Goal: Information Seeking & Learning: Understand process/instructions

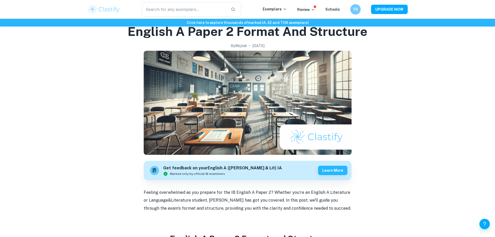
scroll to position [104, 0]
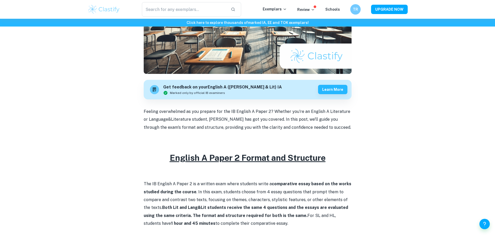
drag, startPoint x: 144, startPoint y: 111, endPoint x: 305, endPoint y: 226, distance: 197.7
click at [299, 221] on p "The IB English A Paper 2 is a written exam where students write a comparative e…" at bounding box center [248, 203] width 208 height 47
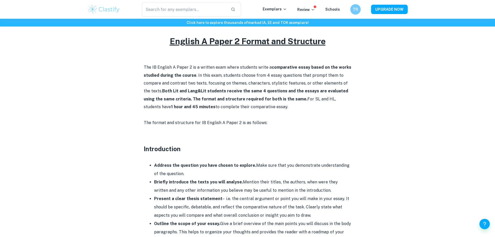
scroll to position [208, 0]
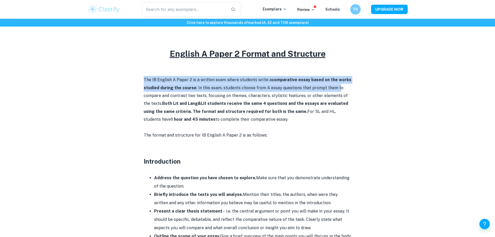
drag, startPoint x: 140, startPoint y: 77, endPoint x: 341, endPoint y: 85, distance: 200.6
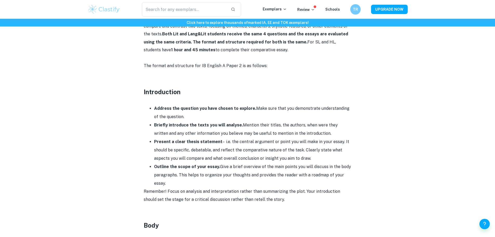
scroll to position [286, 0]
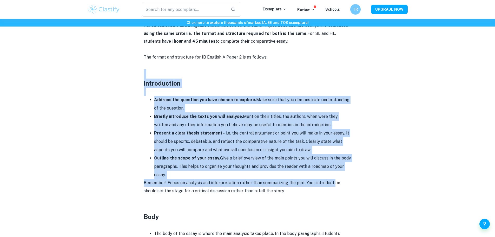
drag, startPoint x: 136, startPoint y: 76, endPoint x: 331, endPoint y: 182, distance: 221.6
click at [331, 182] on div "English A Paper 2 Format and Structure By [PERSON_NAME] • [DATE] Get feedback o…" at bounding box center [248, 207] width 320 height 907
click at [363, 156] on div "English A Paper 2 Format and Structure By [PERSON_NAME] • [DATE] Get feedback o…" at bounding box center [248, 207] width 320 height 907
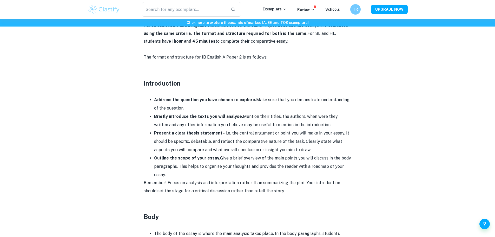
drag, startPoint x: 295, startPoint y: 172, endPoint x: 106, endPoint y: 85, distance: 207.6
click at [106, 85] on div "English A Paper 2 Format and Structure By [PERSON_NAME] • [DATE] Get feedback o…" at bounding box center [248, 207] width 320 height 907
click at [134, 91] on div "English A Paper 2 Format and Structure By [PERSON_NAME] • [DATE] Get feedback o…" at bounding box center [248, 207] width 320 height 907
drag, startPoint x: 140, startPoint y: 77, endPoint x: 235, endPoint y: 173, distance: 135.5
click at [235, 173] on div "English A Paper 2 Format and Structure By [PERSON_NAME] • [DATE] Get feedback o…" at bounding box center [248, 207] width 320 height 907
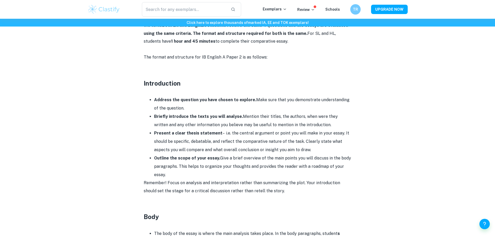
copy div "Introduction Address the question you have chosen to explore. Make sure that yo…"
